Goal: Task Accomplishment & Management: Manage account settings

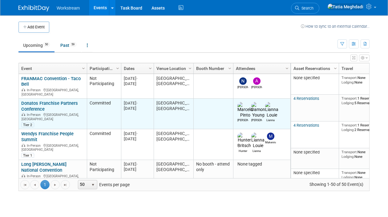
click at [38, 100] on link "Donatos Franchise Partners Conference" at bounding box center [49, 105] width 57 height 11
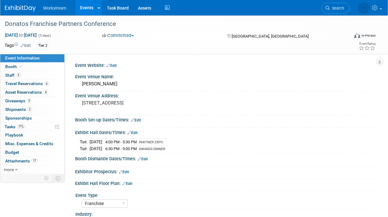
select select "Franchise"
select select "Restaurant"
select select "TBD"
select select "Tatia Meghdadi"
click at [14, 83] on span "Travel Reservations 6" at bounding box center [27, 83] width 44 height 5
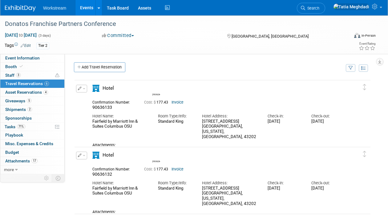
click at [176, 104] on link "Invoice" at bounding box center [178, 102] width 12 height 4
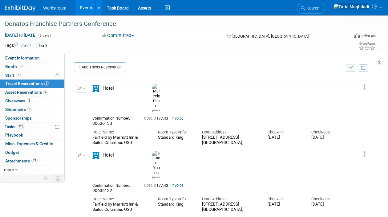
click at [0, 0] on body "Workstream Events Add Event Bulk Upload Events Shareable Event Boards Recently …" at bounding box center [194, 108] width 388 height 217
